Goal: Information Seeking & Learning: Learn about a topic

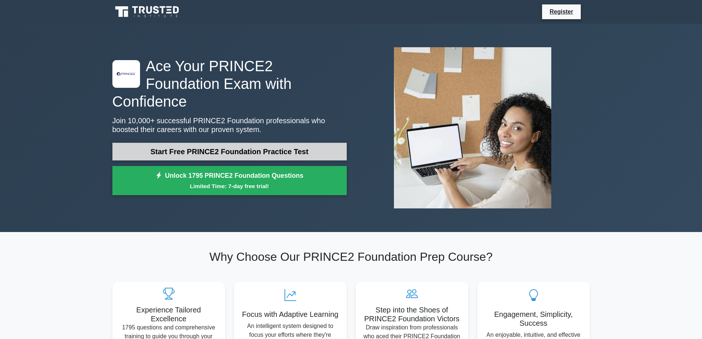
click at [239, 143] on link "Start Free PRINCE2 Foundation Practice Test" at bounding box center [229, 152] width 234 height 18
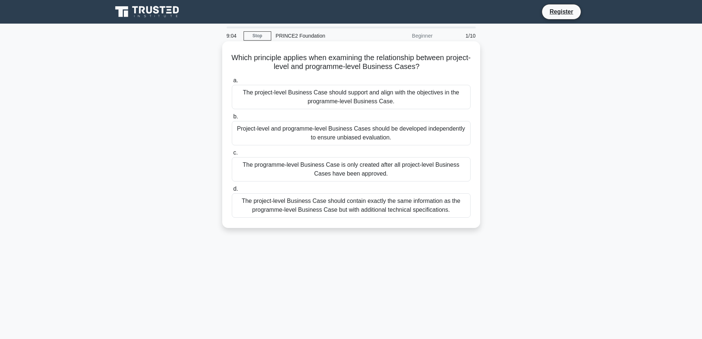
click at [361, 206] on div "The project-level Business Case should contain exactly the same information as …" at bounding box center [351, 205] width 239 height 24
click at [232, 191] on input "d. The project-level Business Case should contain exactly the same information …" at bounding box center [232, 188] width 0 height 5
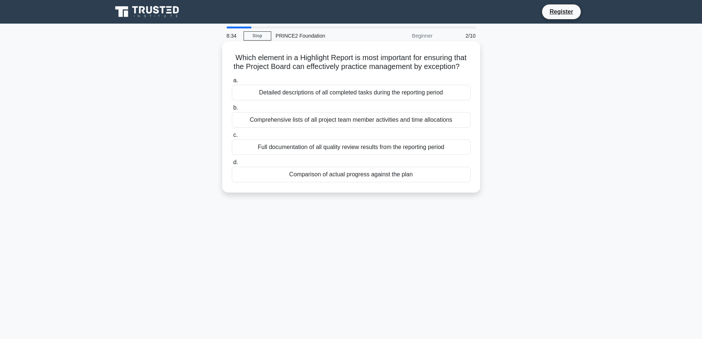
click at [337, 100] on div "Detailed descriptions of all completed tasks during the reporting period" at bounding box center [351, 92] width 239 height 15
click at [232, 83] on input "a. Detailed descriptions of all completed tasks during the reporting period" at bounding box center [232, 80] width 0 height 5
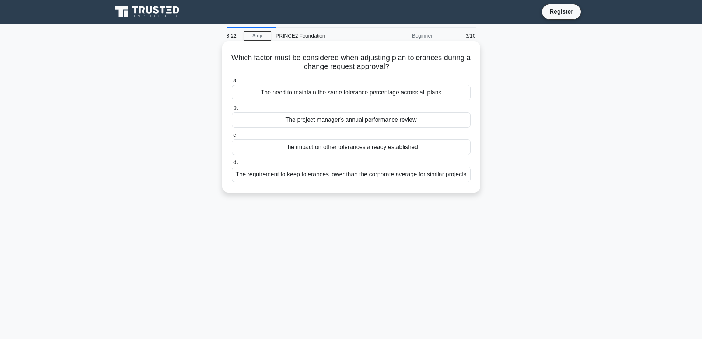
click at [381, 149] on div "The impact on other tolerances already established" at bounding box center [351, 146] width 239 height 15
click at [232, 137] on input "c. The impact on other tolerances already established" at bounding box center [232, 135] width 0 height 5
click at [309, 92] on div "Adjust the baseline to match actual performance for better reporting metrics" at bounding box center [351, 92] width 239 height 15
click at [232, 83] on input "a. Adjust the baseline to match actual performance for better reporting metrics" at bounding box center [232, 80] width 0 height 5
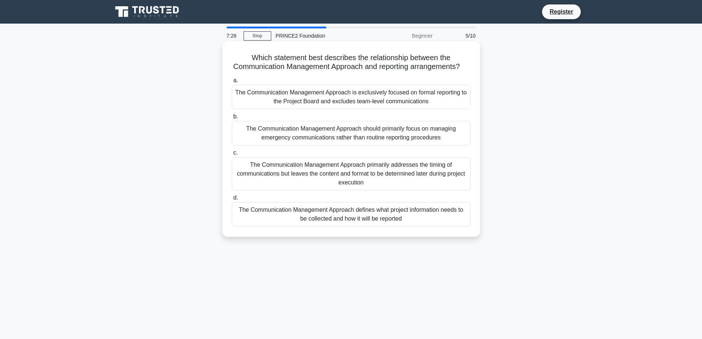
click at [333, 222] on div "The Communication Management Approach defines what project information needs to…" at bounding box center [351, 214] width 239 height 24
click at [232, 200] on input "d. The Communication Management Approach defines what project information needs…" at bounding box center [232, 197] width 0 height 5
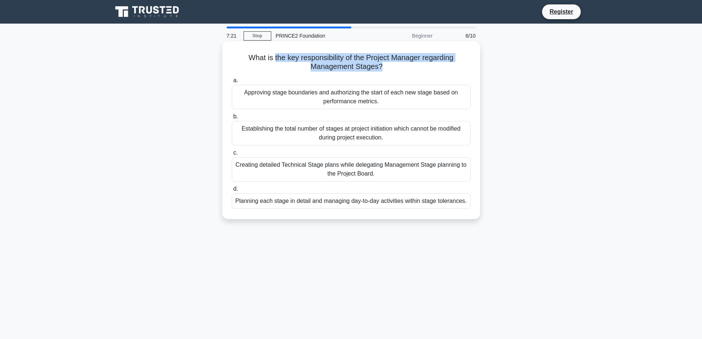
drag, startPoint x: 273, startPoint y: 58, endPoint x: 380, endPoint y: 63, distance: 107.7
click at [380, 63] on h5 "What is the key responsibility of the Project Manager regarding Management Stag…" at bounding box center [351, 62] width 240 height 18
click at [306, 200] on div "Planning each stage in detail and managing day-to-day activities within stage t…" at bounding box center [351, 200] width 239 height 15
click at [232, 191] on input "d. Planning each stage in detail and managing day-to-day activities within stag…" at bounding box center [232, 188] width 0 height 5
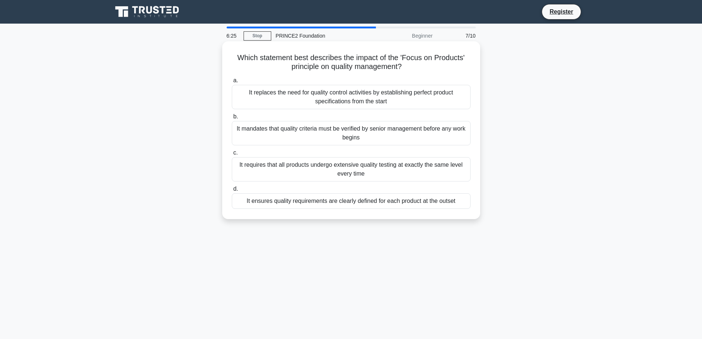
click at [315, 201] on div "It ensures quality requirements are clearly defined for each product at the out…" at bounding box center [351, 200] width 239 height 15
click at [232, 191] on input "d. It ensures quality requirements are clearly defined for each product at the …" at bounding box center [232, 188] width 0 height 5
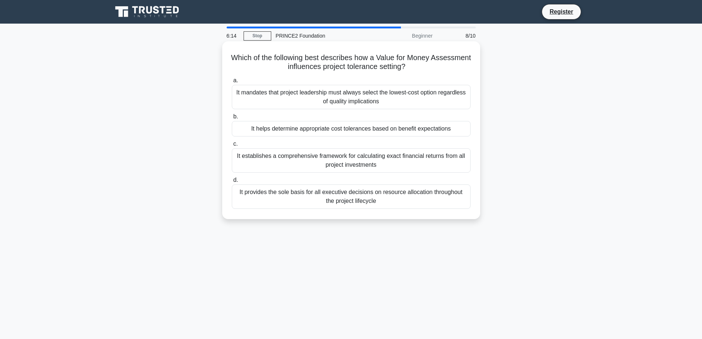
click at [375, 127] on div "It helps determine appropriate cost tolerances based on benefit expectations" at bounding box center [351, 128] width 239 height 15
click at [232, 119] on input "b. It helps determine appropriate cost tolerances based on benefit expectations" at bounding box center [232, 116] width 0 height 5
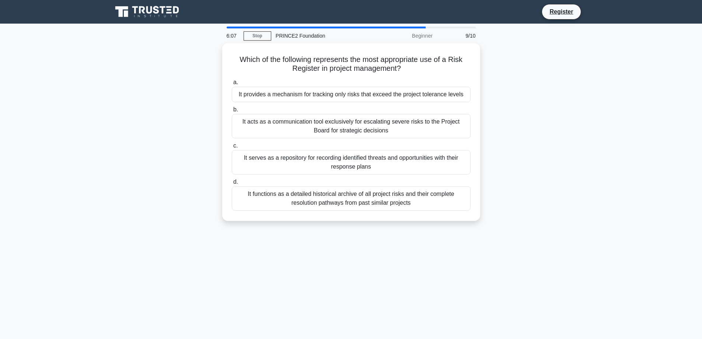
click at [375, 127] on div "It acts as a communication tool exclusively for escalating severe risks to the …" at bounding box center [351, 126] width 239 height 24
click at [232, 112] on input "b. It acts as a communication tool exclusively for escalating severe risks to t…" at bounding box center [232, 109] width 0 height 5
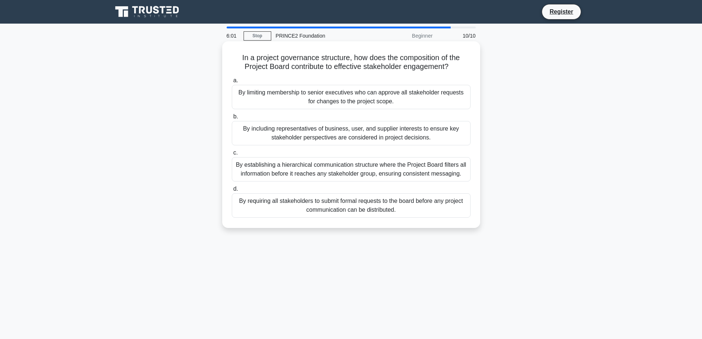
click at [354, 99] on div "By limiting membership to senior executives who can approve all stakeholder req…" at bounding box center [351, 97] width 239 height 24
click at [232, 83] on input "a. By limiting membership to senior executives who can approve all stakeholder …" at bounding box center [232, 80] width 0 height 5
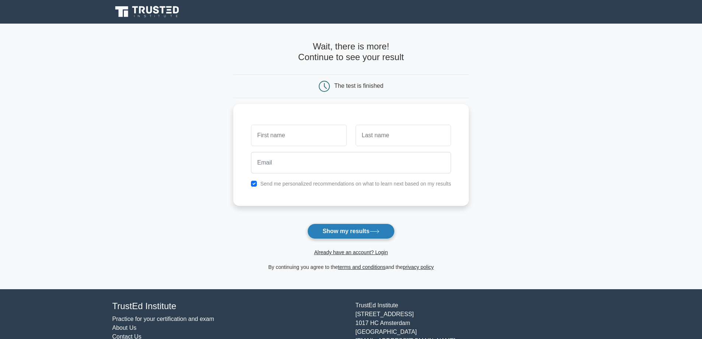
click at [348, 226] on button "Show my results" at bounding box center [350, 230] width 87 height 15
click at [344, 231] on button "Show my results" at bounding box center [350, 230] width 87 height 15
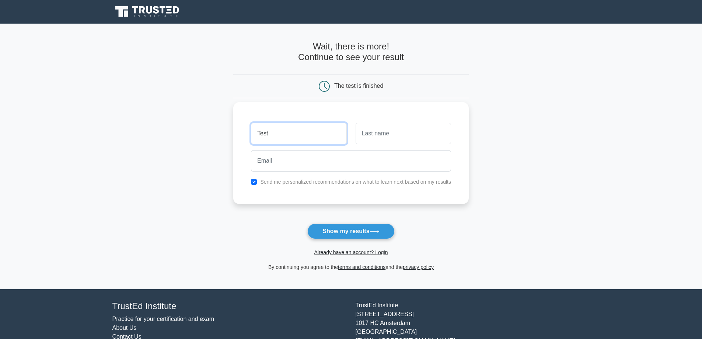
type input "Test"
type input "Tast"
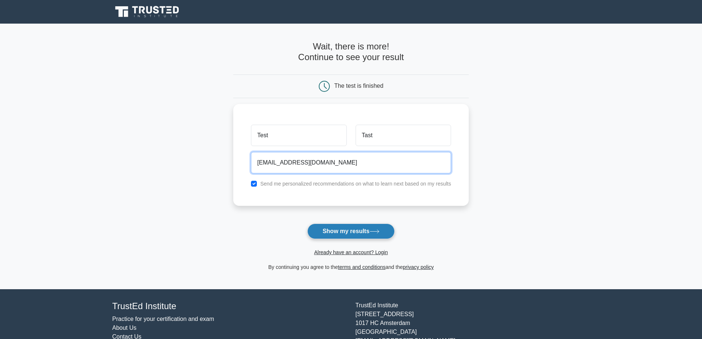
type input "tests@ba.co"
click at [354, 231] on button "Show my results" at bounding box center [350, 230] width 87 height 15
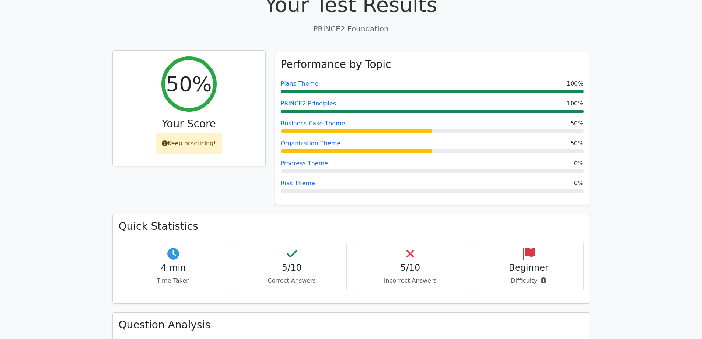
scroll to position [111, 0]
